Goal: Entertainment & Leisure: Consume media (video, audio)

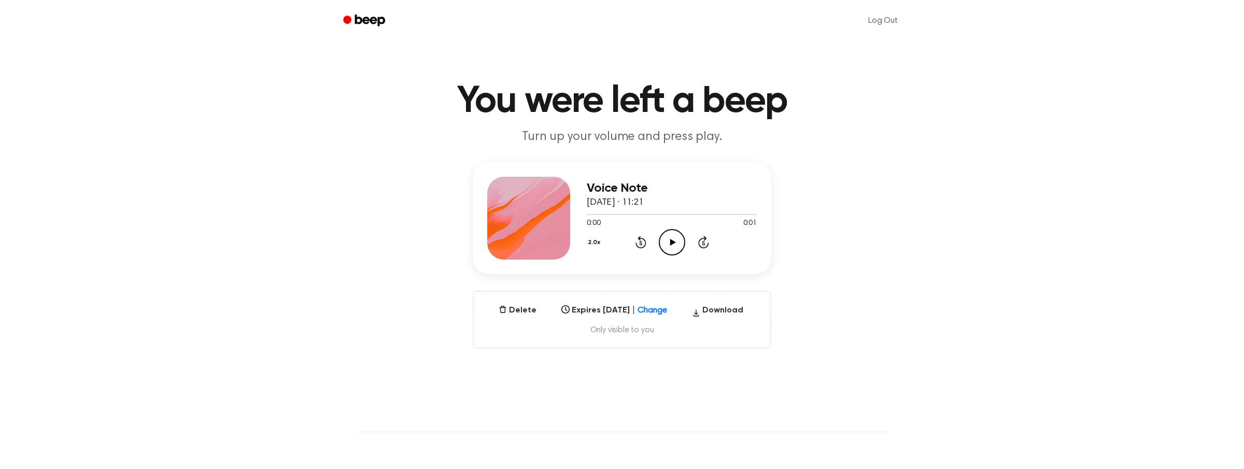
click at [675, 238] on icon "Play Audio" at bounding box center [672, 242] width 26 height 26
click at [665, 235] on icon "Play Audio" at bounding box center [672, 242] width 26 height 26
click at [658, 308] on icon at bounding box center [660, 308] width 6 height 4
click at [615, 368] on div "In 1 Day" at bounding box center [614, 366] width 111 height 18
click at [656, 308] on icon at bounding box center [660, 307] width 10 height 10
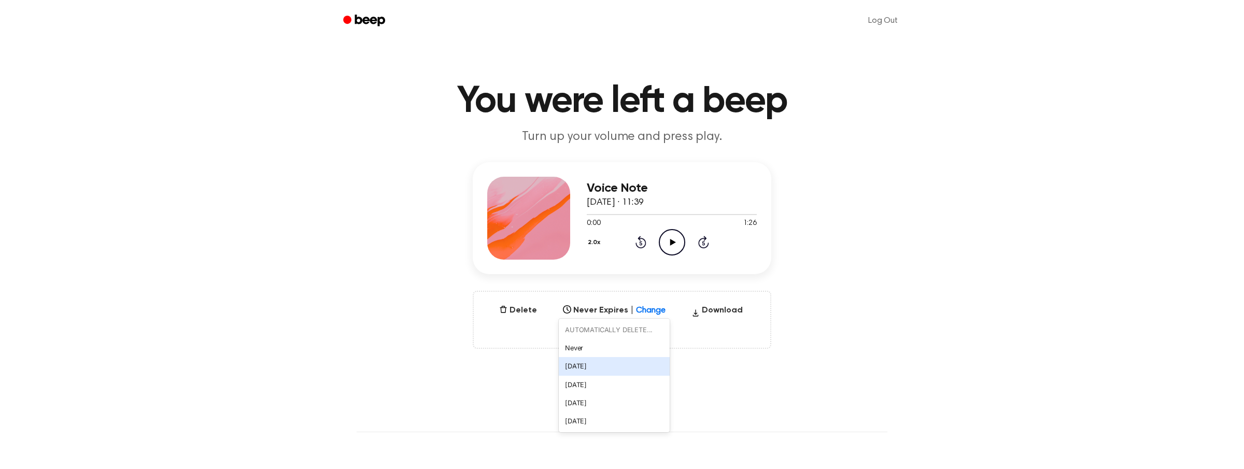
click at [616, 369] on div "In 1 Day" at bounding box center [614, 366] width 111 height 18
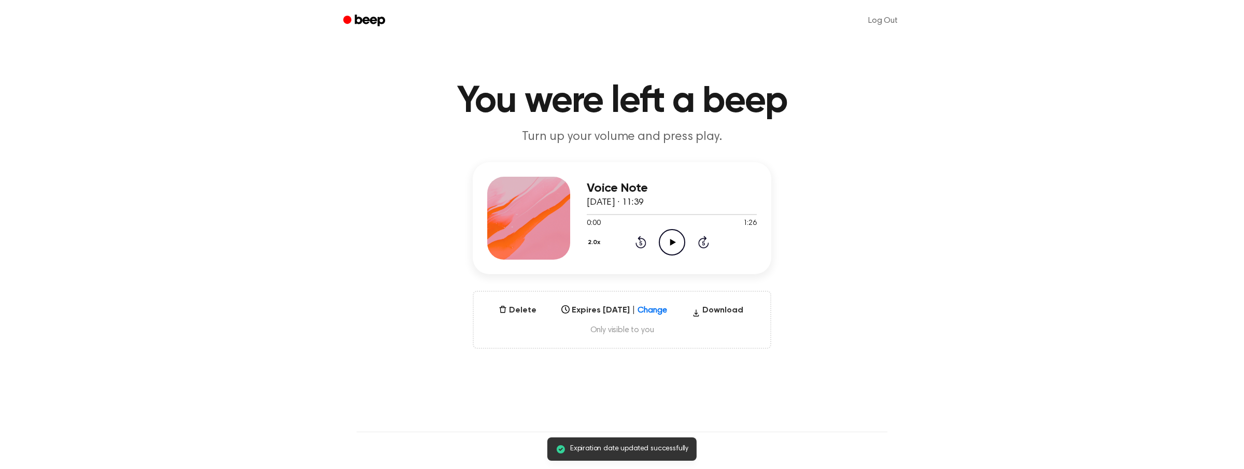
click at [666, 309] on icon at bounding box center [661, 307] width 10 height 10
click at [610, 383] on div "In 1 Week" at bounding box center [614, 385] width 114 height 18
